Goal: Browse casually

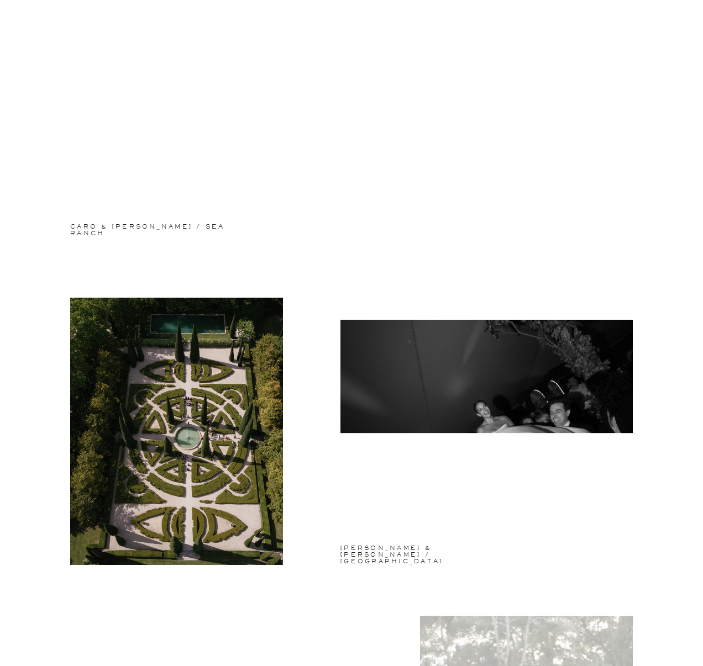
scroll to position [1023, 0]
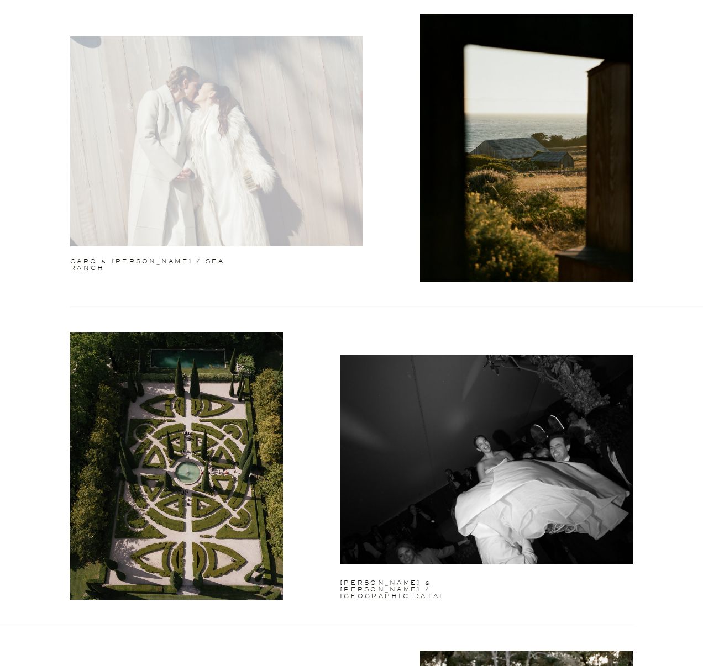
click at [292, 152] on div at bounding box center [216, 141] width 292 height 210
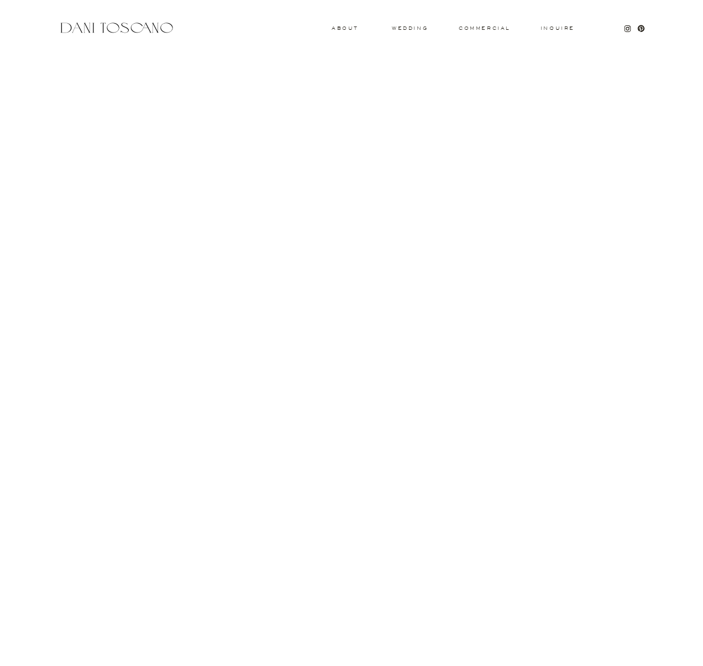
scroll to position [2759, 0]
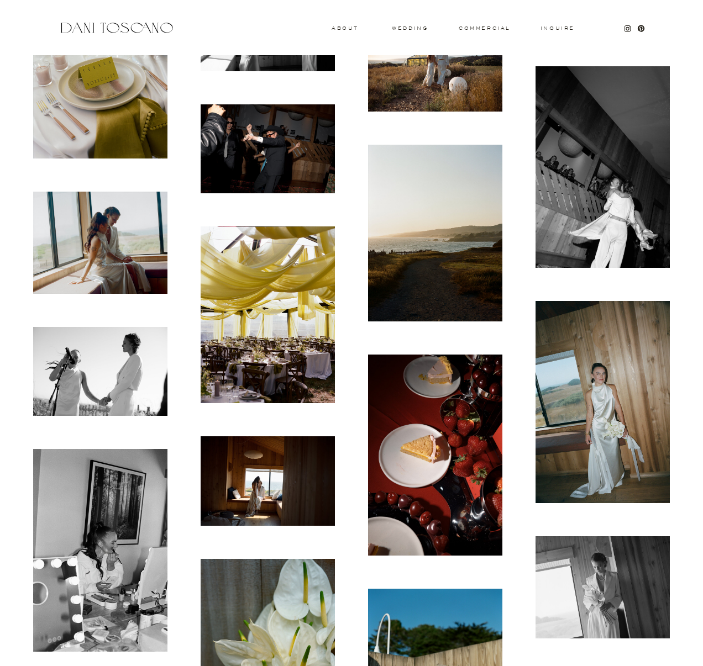
click at [425, 273] on img at bounding box center [435, 233] width 134 height 177
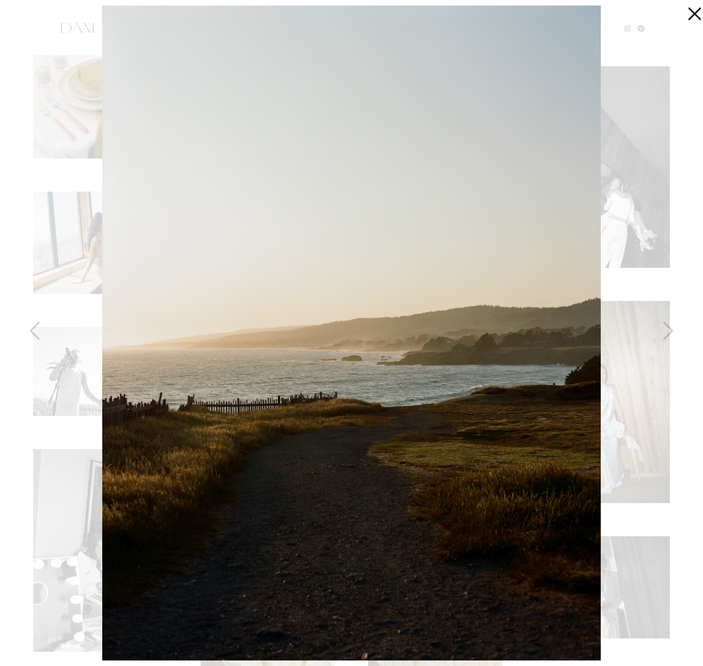
click at [30, 6] on div at bounding box center [351, 333] width 703 height 666
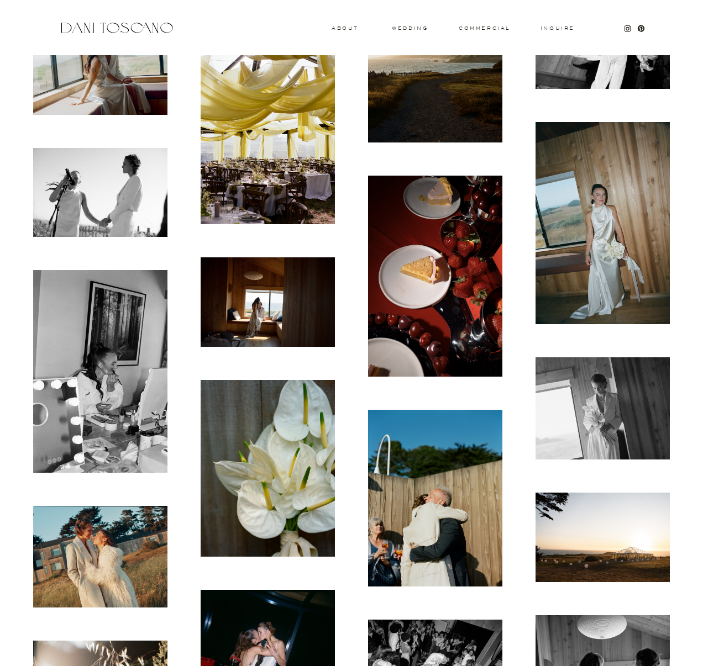
scroll to position [3159, 0]
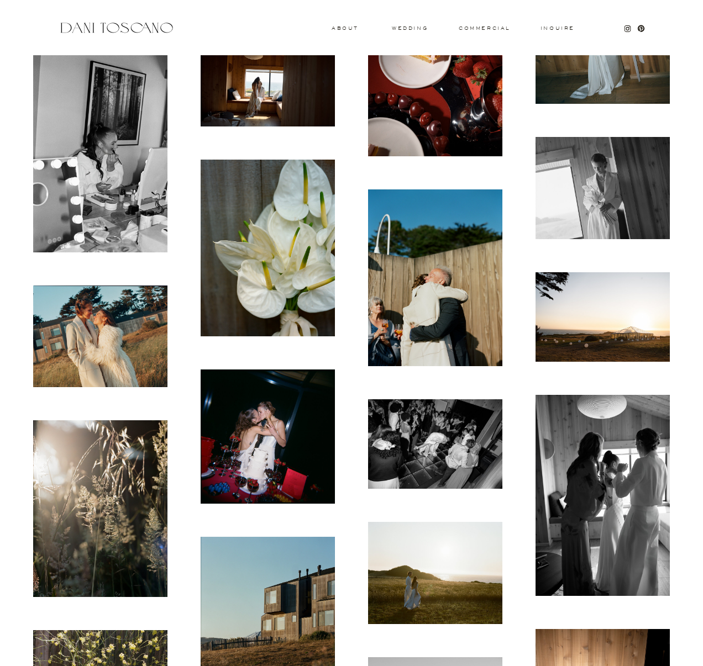
click at [419, 283] on img at bounding box center [435, 277] width 134 height 177
